Goal: Transaction & Acquisition: Obtain resource

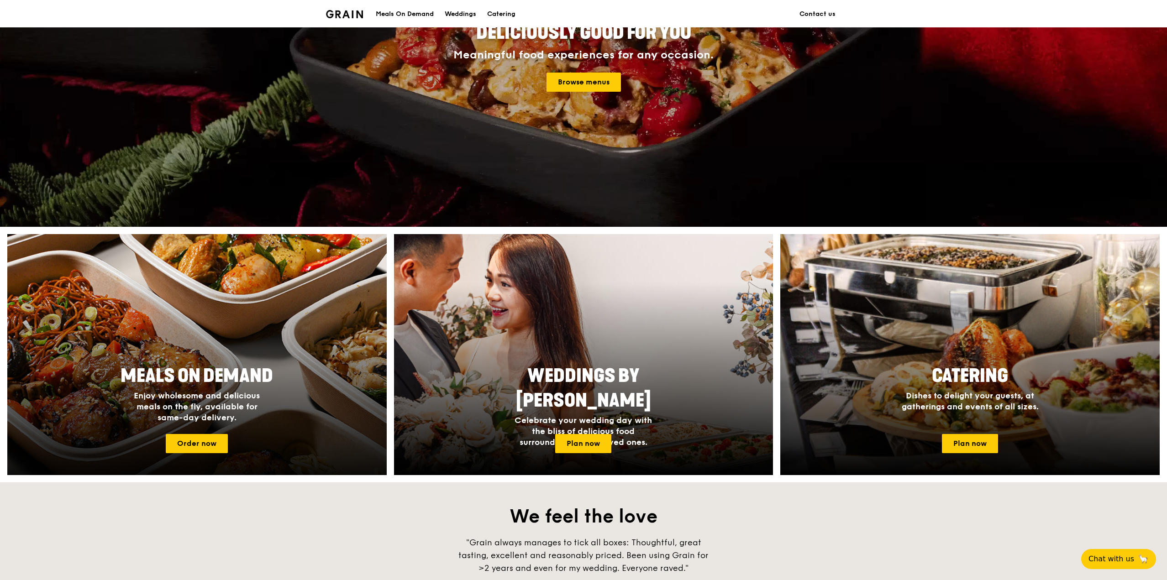
scroll to position [228, 0]
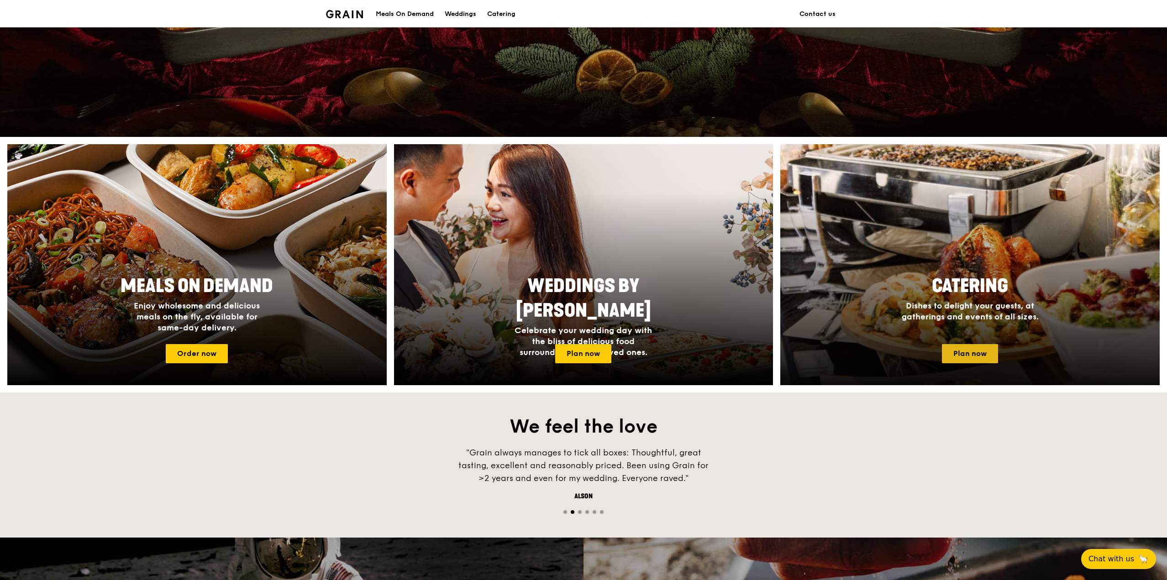
click at [944, 361] on link "Plan now" at bounding box center [970, 353] width 56 height 19
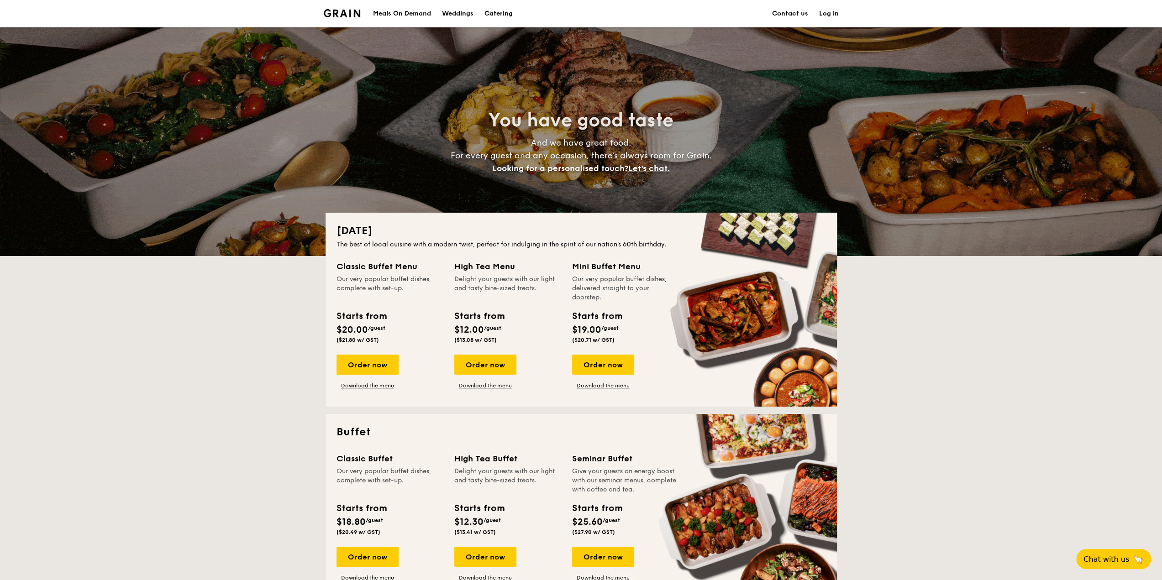
drag, startPoint x: 484, startPoint y: 267, endPoint x: 490, endPoint y: 281, distance: 15.4
click at [490, 281] on div "High Tea Menu Delight your guests with our light and tasty bite-sized treats." at bounding box center [507, 281] width 107 height 42
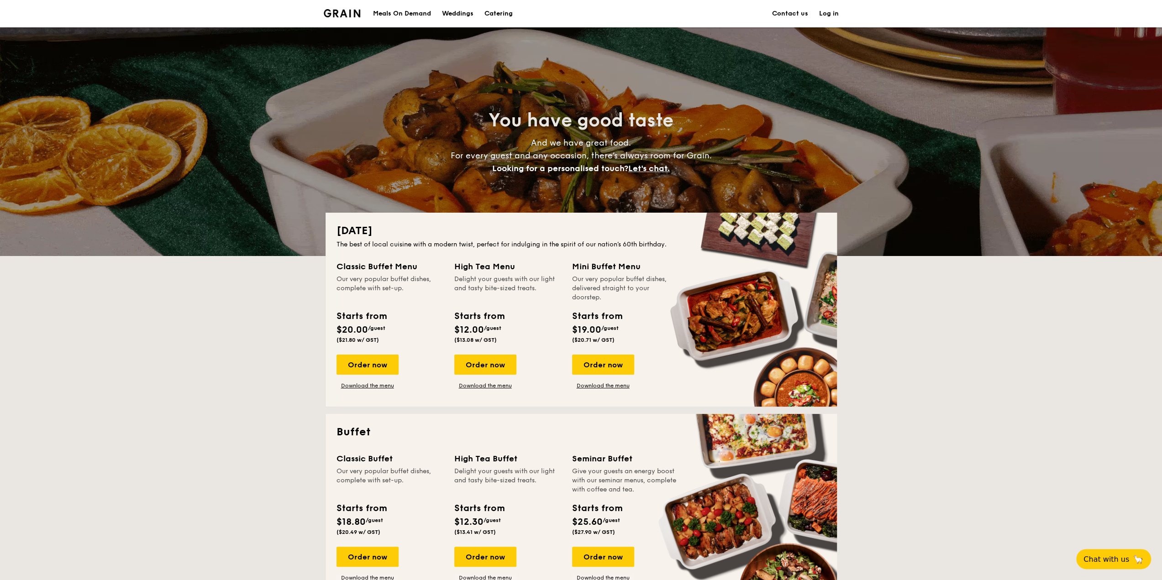
click at [490, 281] on div "Delight your guests with our light and tasty bite-sized treats." at bounding box center [507, 288] width 107 height 27
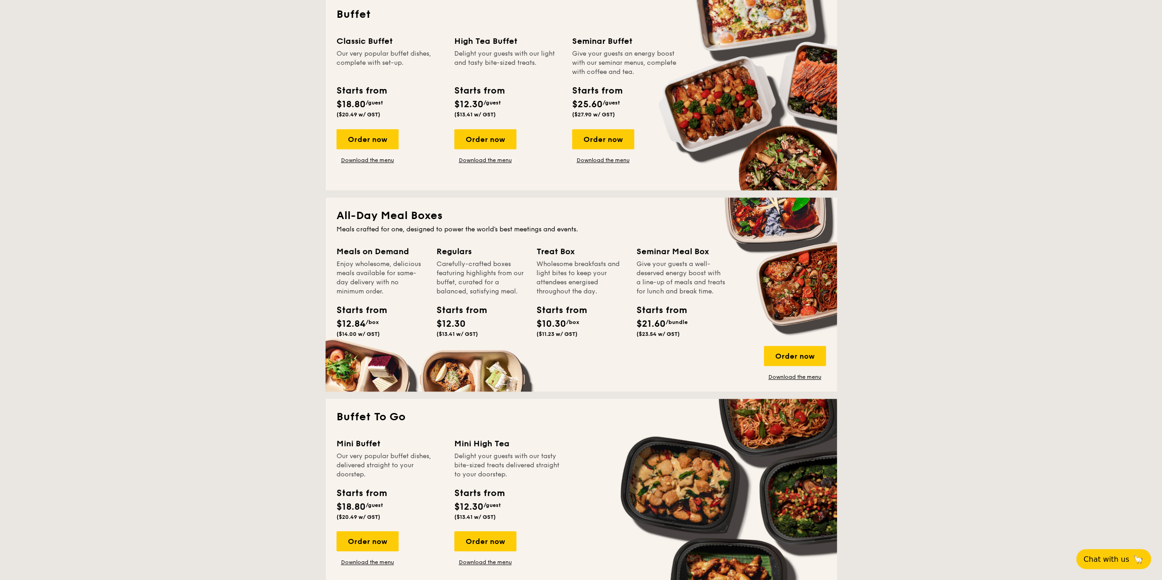
scroll to position [457, 0]
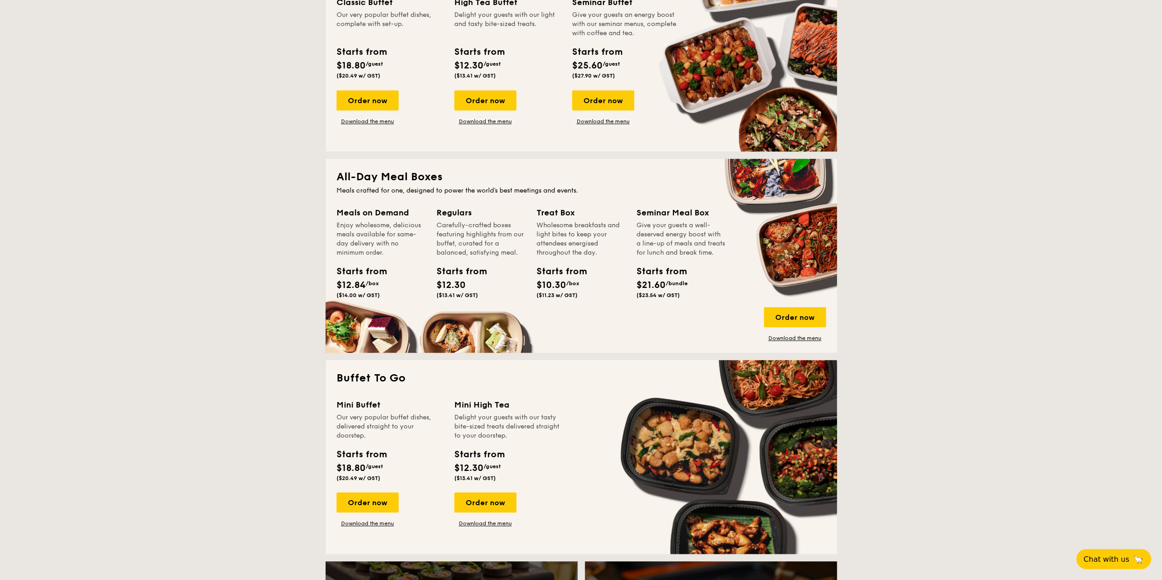
drag, startPoint x: 369, startPoint y: 407, endPoint x: 378, endPoint y: 433, distance: 27.4
click at [378, 433] on div "Mini Buffet Our very popular buffet dishes, delivered straight to your doorstep." at bounding box center [390, 420] width 107 height 42
click at [378, 433] on div "Our very popular buffet dishes, delivered straight to your doorstep." at bounding box center [390, 426] width 107 height 27
click at [369, 525] on link "Download the menu" at bounding box center [368, 523] width 62 height 7
